Goal: Transaction & Acquisition: Purchase product/service

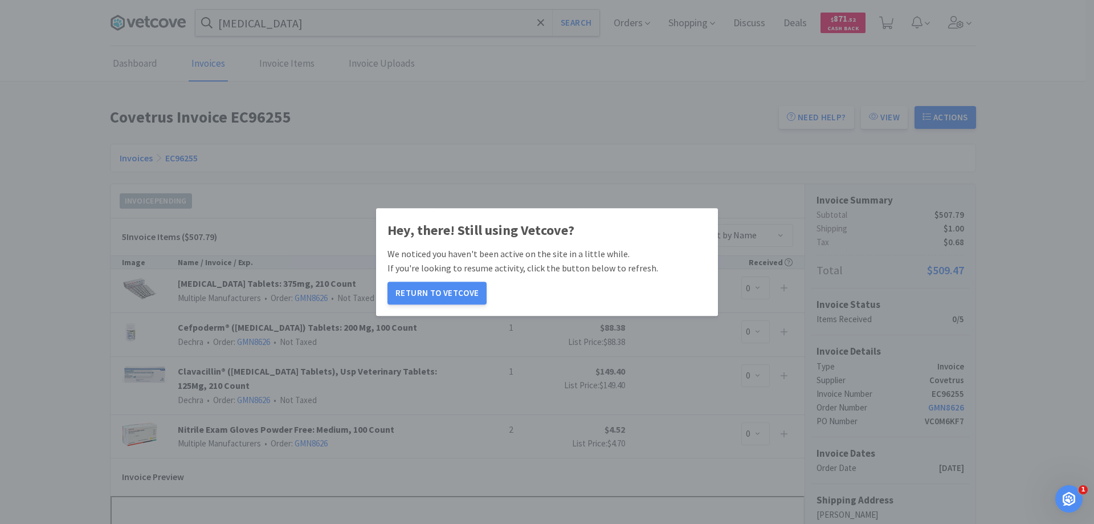
scroll to position [221, 0]
click at [454, 297] on button "Return to Vetcove" at bounding box center [436, 292] width 99 height 23
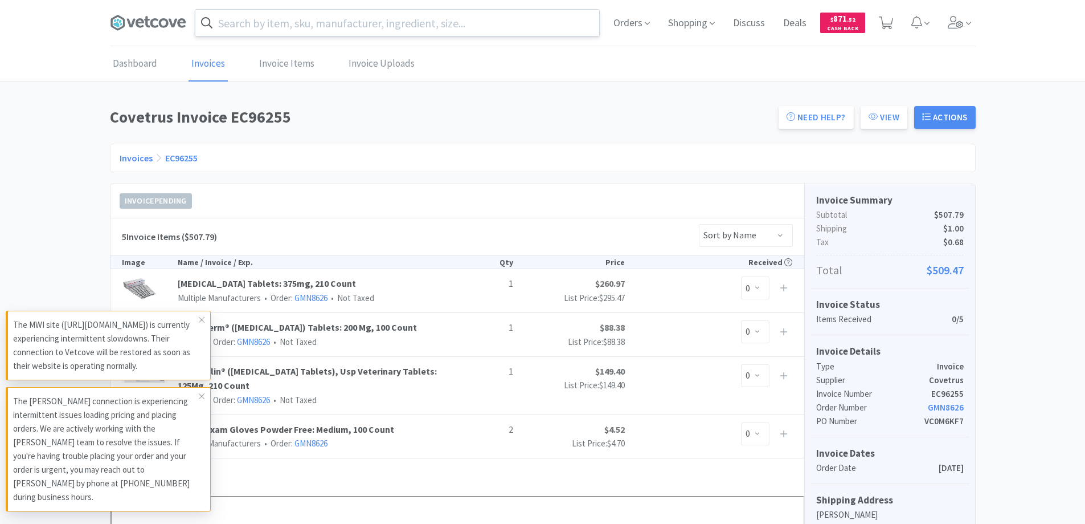
click at [377, 27] on input "text" at bounding box center [397, 23] width 404 height 26
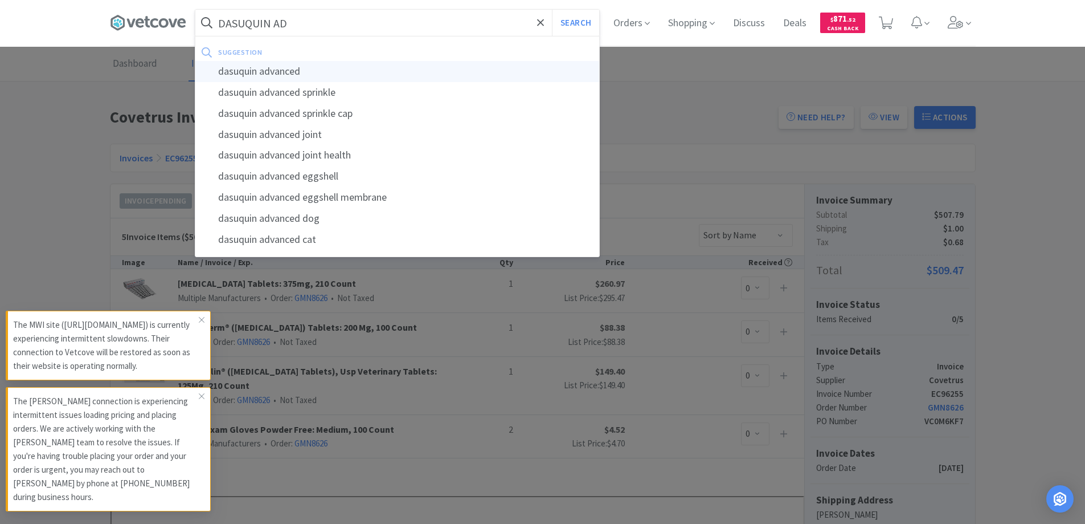
click at [301, 64] on div "dasuquin advanced" at bounding box center [397, 71] width 404 height 21
type input "dasuquin advanced"
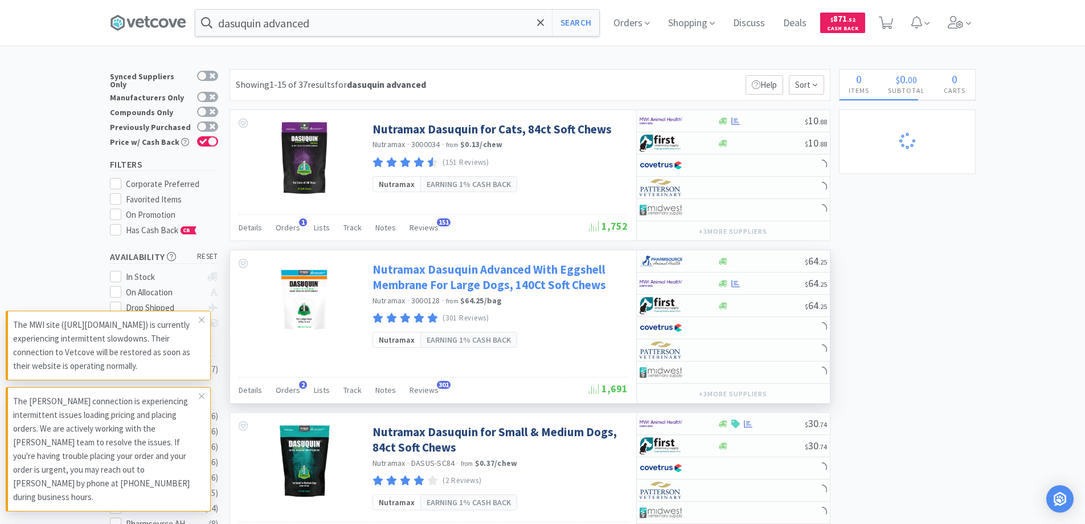
click at [536, 283] on link "Nutramax Dasuquin Advanced With Eggshell Membrane For Large Dogs, 140Ct Soft Ch…" at bounding box center [499, 276] width 252 height 31
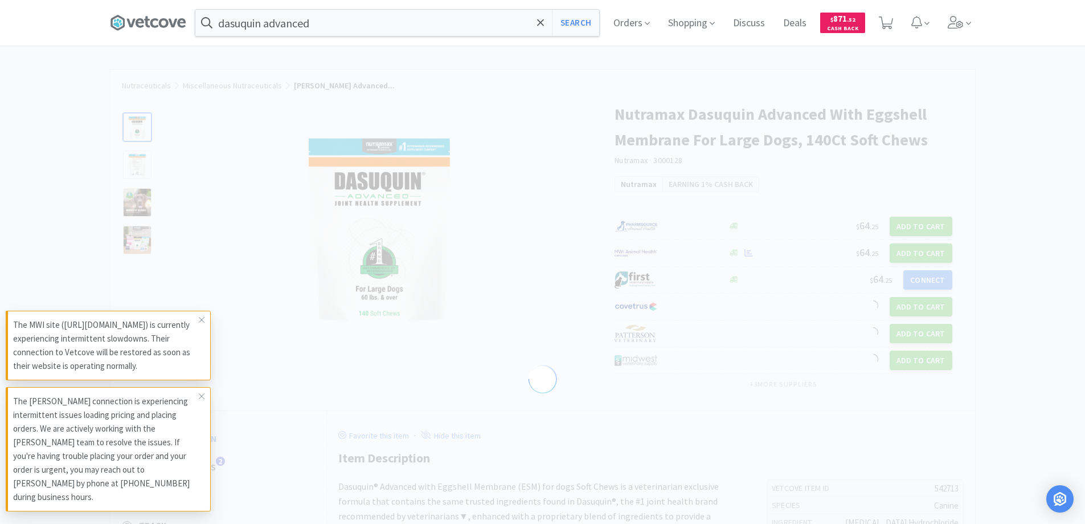
select select "542713"
